Goal: Transaction & Acquisition: Purchase product/service

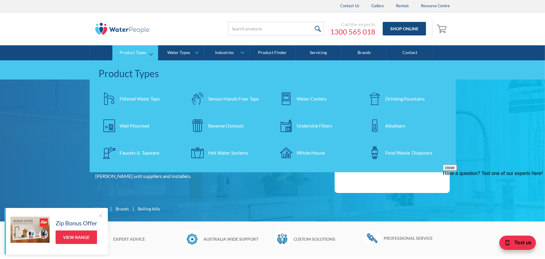
click at [133, 126] on div "Wall Mounted" at bounding box center [135, 125] width 30 height 7
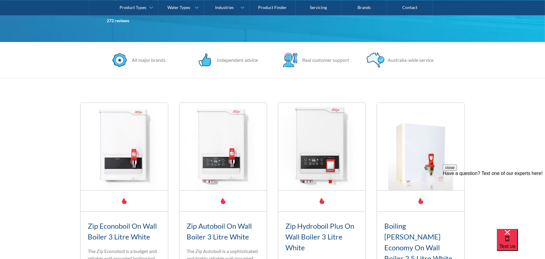
scroll to position [58, 0]
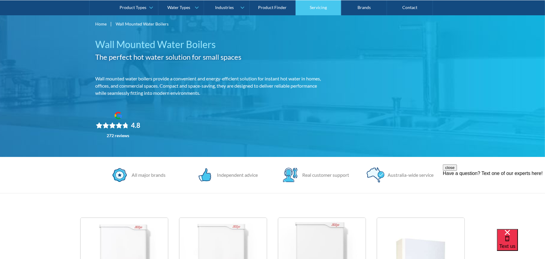
click at [316, 7] on link "Servicing" at bounding box center [319, 7] width 46 height 15
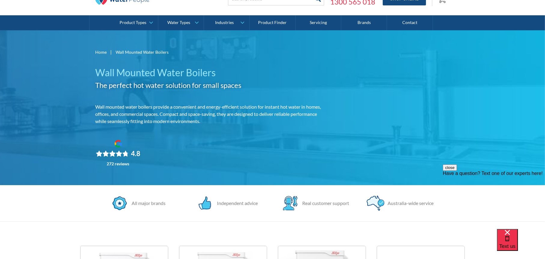
scroll to position [0, 0]
